Goal: Task Accomplishment & Management: Use online tool/utility

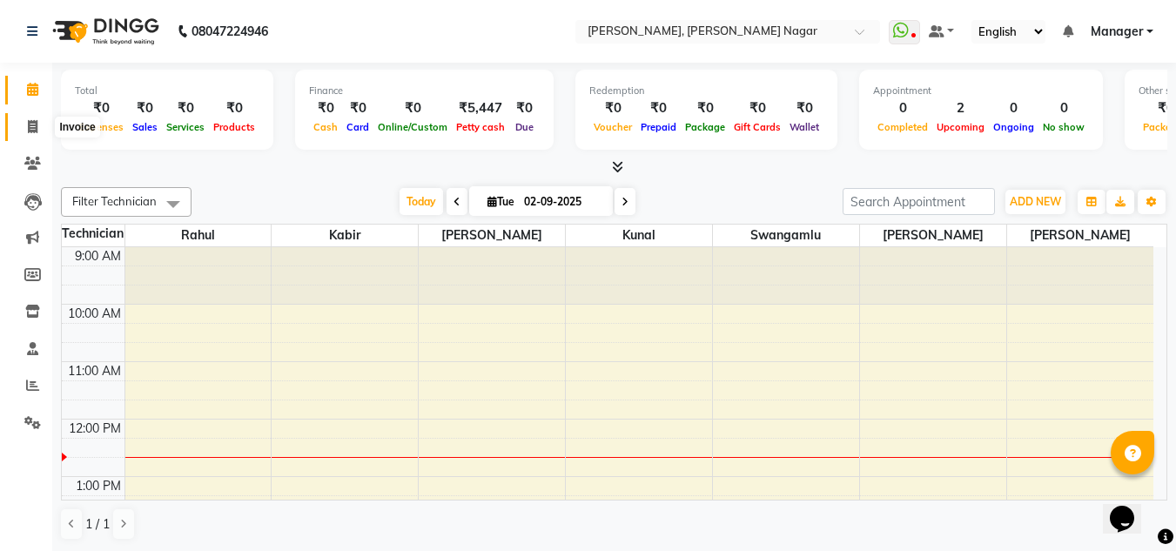
click at [26, 124] on span at bounding box center [32, 127] width 30 height 20
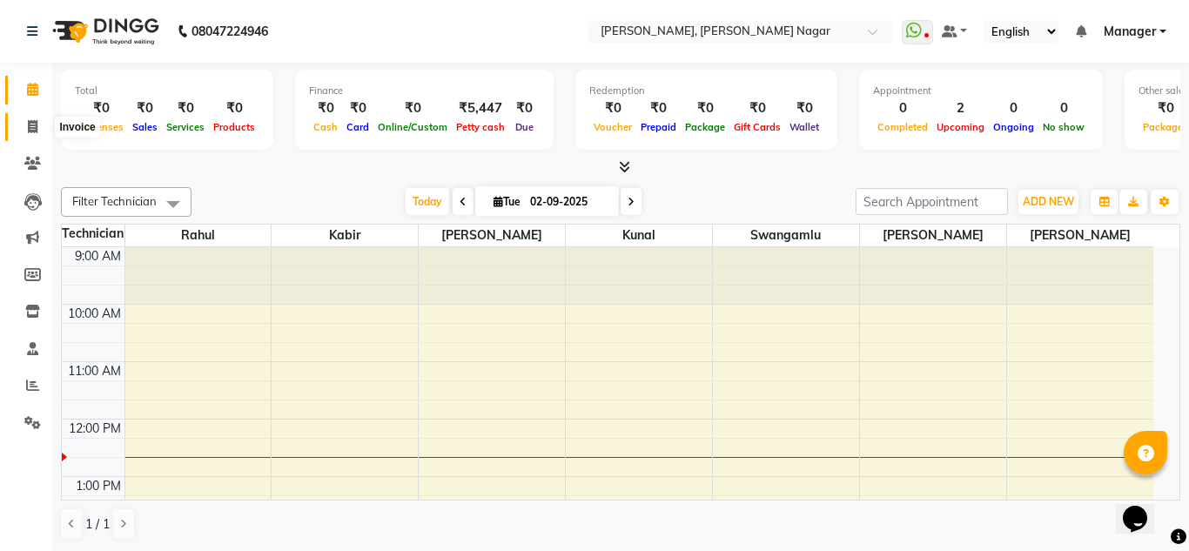
select select "7686"
select select "service"
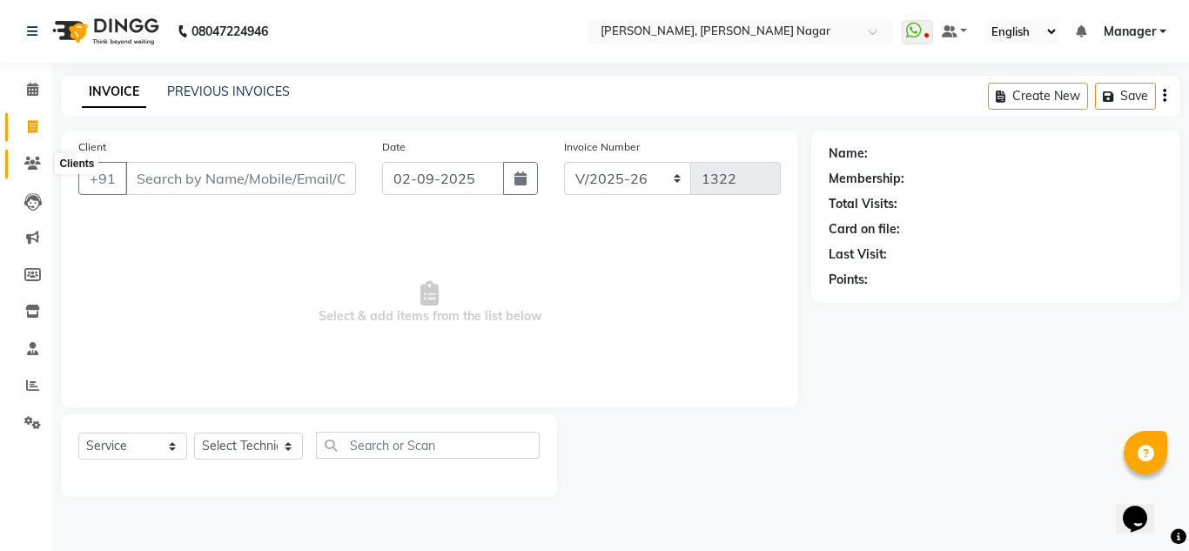
click at [27, 163] on icon at bounding box center [32, 163] width 17 height 13
